Goal: Check status: Check status

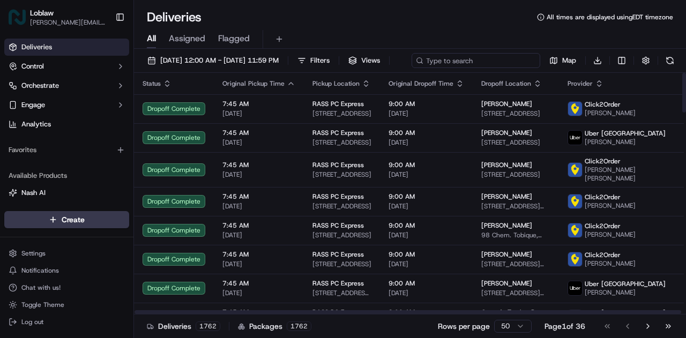
click at [500, 62] on div "[DATE] 12:00 AM - [DATE] 11:59 PM Filters Views Map Download" at bounding box center [410, 63] width 552 height 20
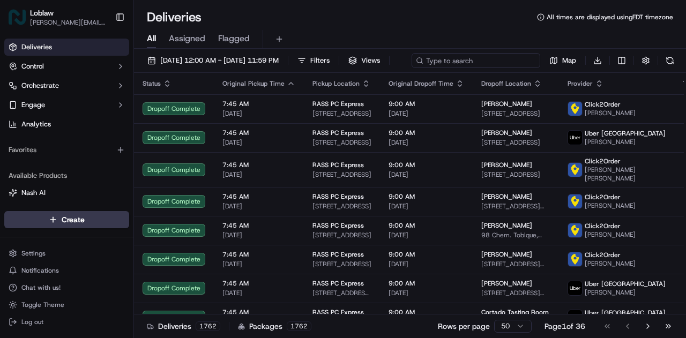
paste input "531900013351247"
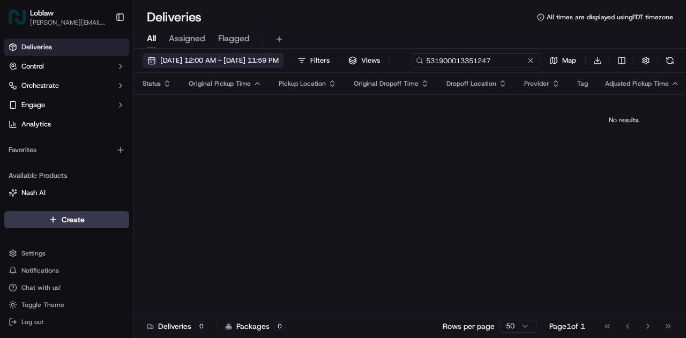
type input "531900013351247"
click at [279, 64] on span "[DATE] 12:00 AM - [DATE] 11:59 PM" at bounding box center [219, 61] width 118 height 10
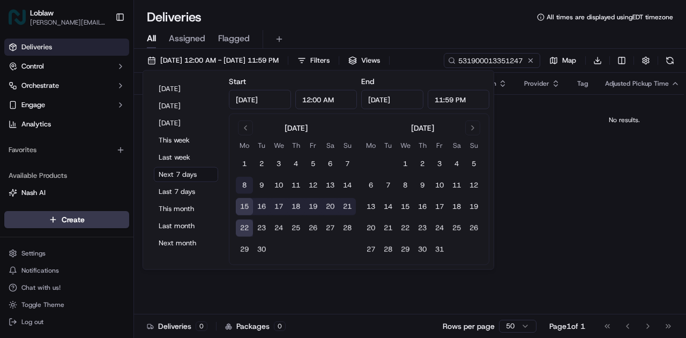
click at [243, 184] on button "8" at bounding box center [244, 185] width 17 height 17
type input "[DATE]"
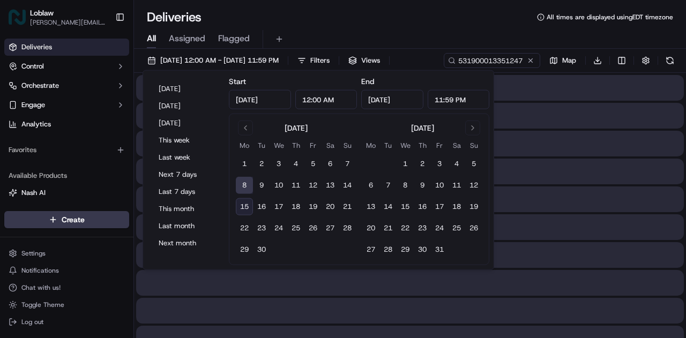
click at [244, 205] on button "15" at bounding box center [244, 206] width 17 height 17
type input "[DATE]"
click at [583, 236] on div at bounding box center [409, 227] width 547 height 26
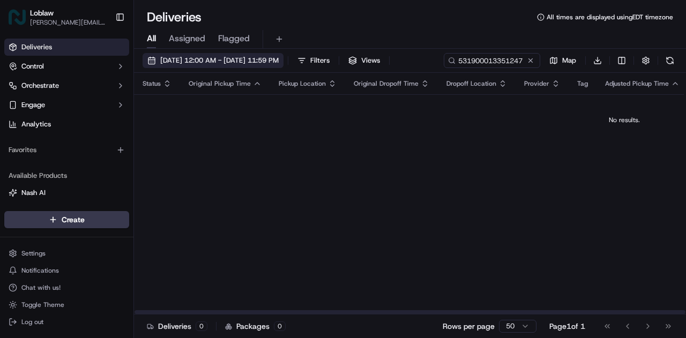
click at [237, 65] on button "[DATE] 12:00 AM - [DATE] 11:59 PM" at bounding box center [212, 60] width 141 height 15
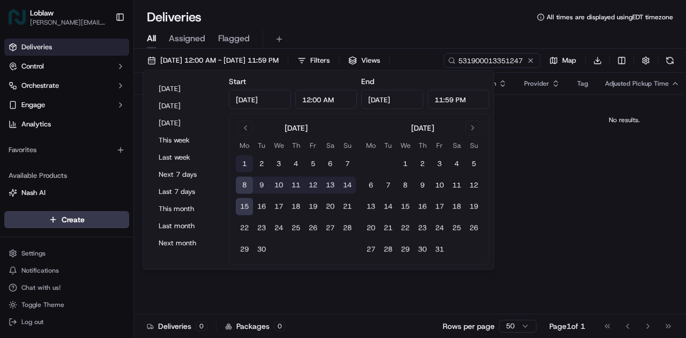
click at [240, 163] on button "1" at bounding box center [244, 163] width 17 height 17
type input "[DATE]"
click at [276, 185] on button "10" at bounding box center [278, 185] width 17 height 17
type input "[DATE]"
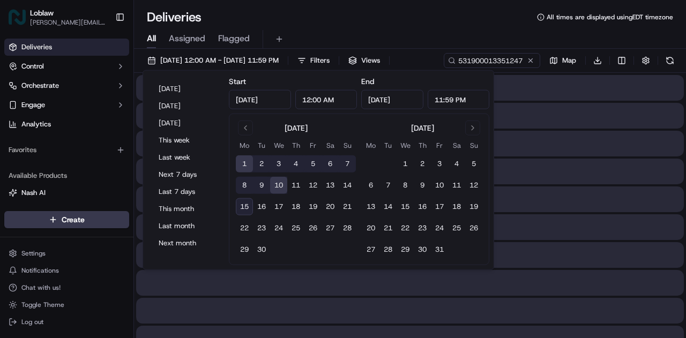
click at [387, 289] on div at bounding box center [409, 283] width 547 height 26
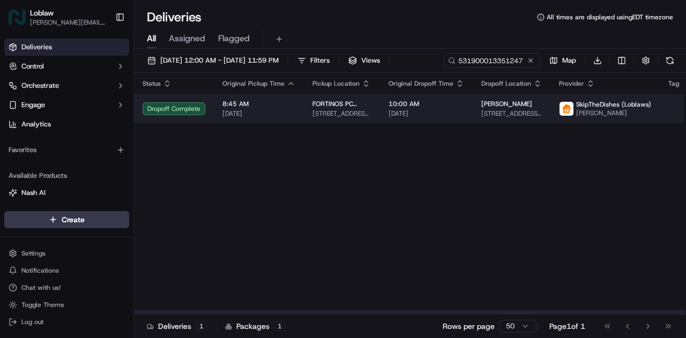
click at [352, 110] on span "[STREET_ADDRESS][PERSON_NAME]" at bounding box center [341, 113] width 59 height 9
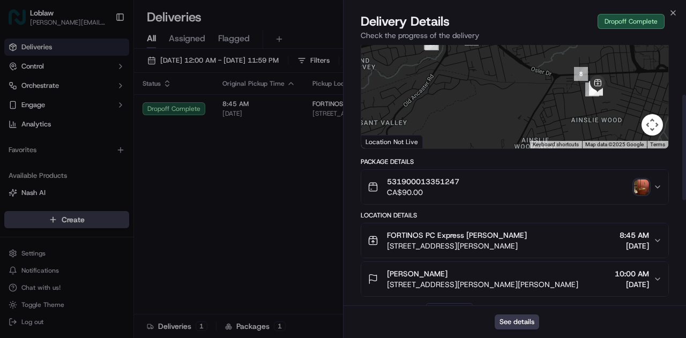
scroll to position [161, 0]
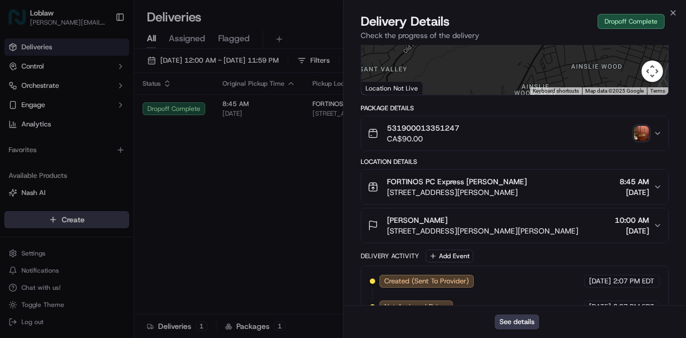
click at [500, 231] on span "[STREET_ADDRESS][PERSON_NAME][PERSON_NAME]" at bounding box center [482, 231] width 191 height 11
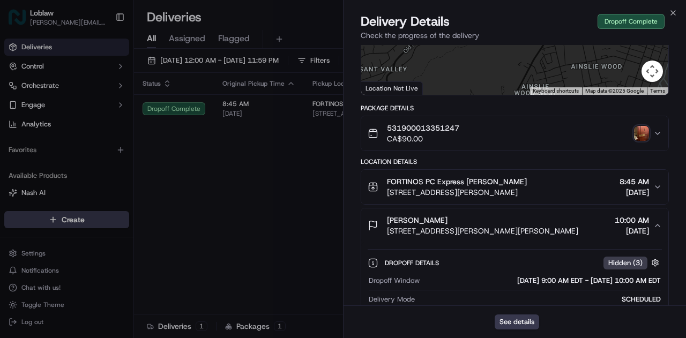
click at [449, 235] on span "[STREET_ADDRESS][PERSON_NAME][PERSON_NAME]" at bounding box center [482, 231] width 191 height 11
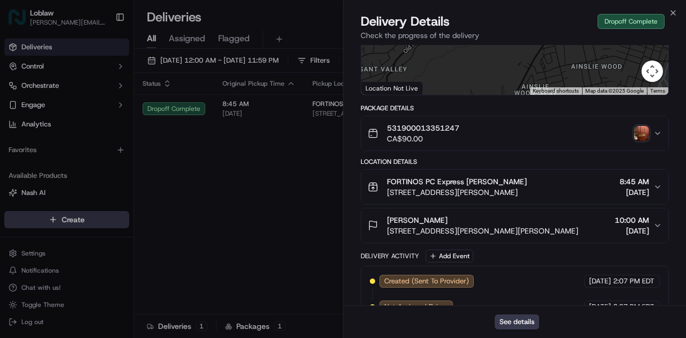
click at [450, 233] on span "[STREET_ADDRESS][PERSON_NAME][PERSON_NAME]" at bounding box center [482, 231] width 191 height 11
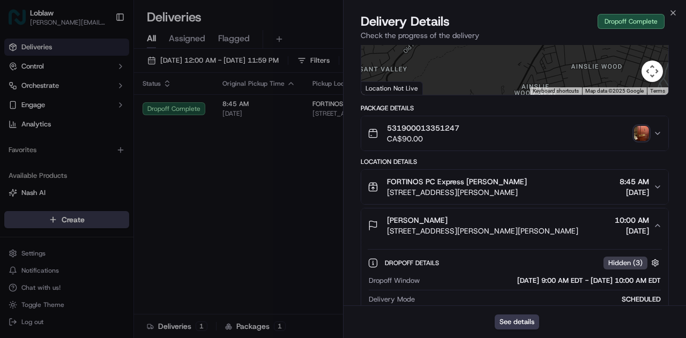
click at [648, 129] on img "button" at bounding box center [641, 133] width 15 height 15
